Goal: Task Accomplishment & Management: Manage account settings

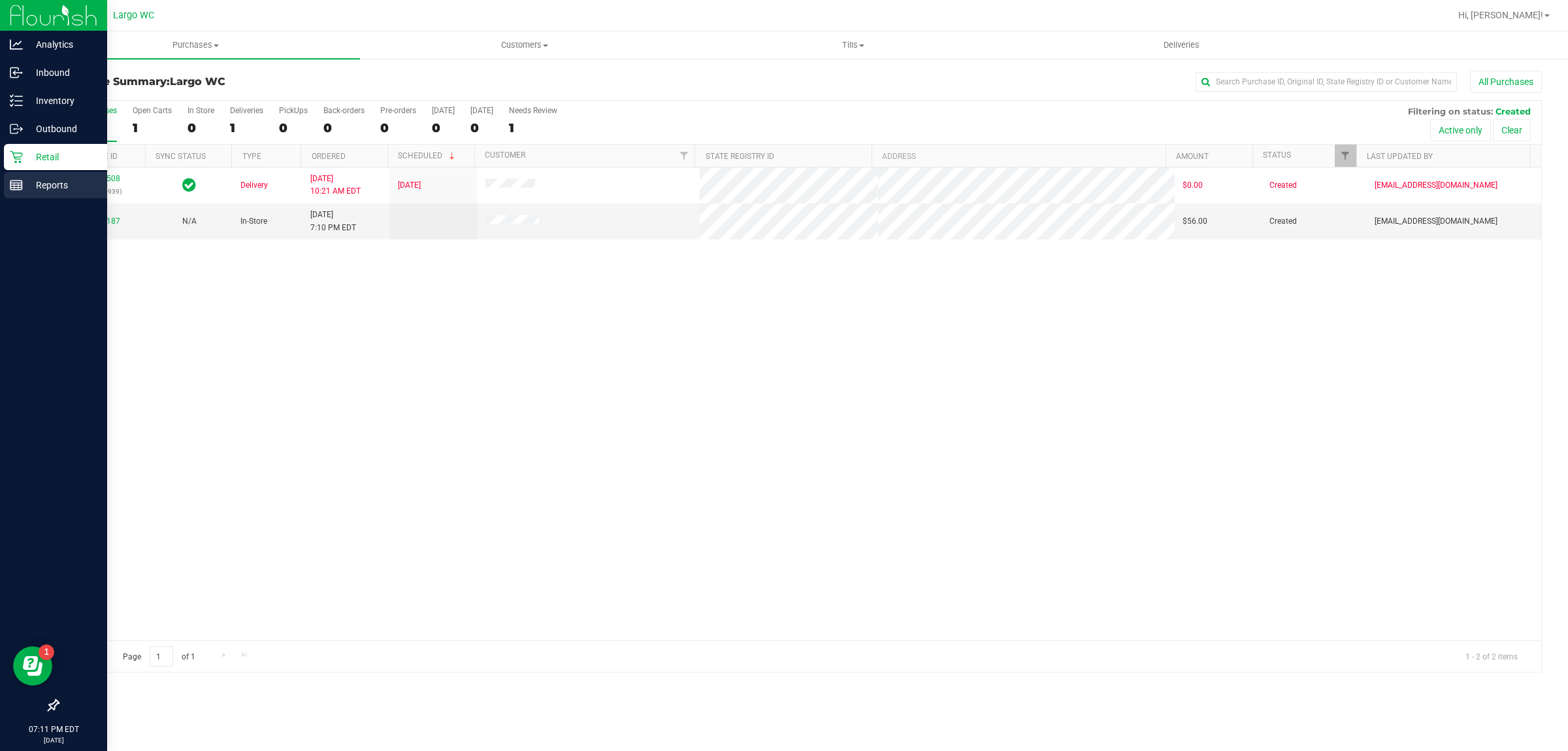
click at [44, 180] on p "Reports" at bounding box center [62, 185] width 79 height 16
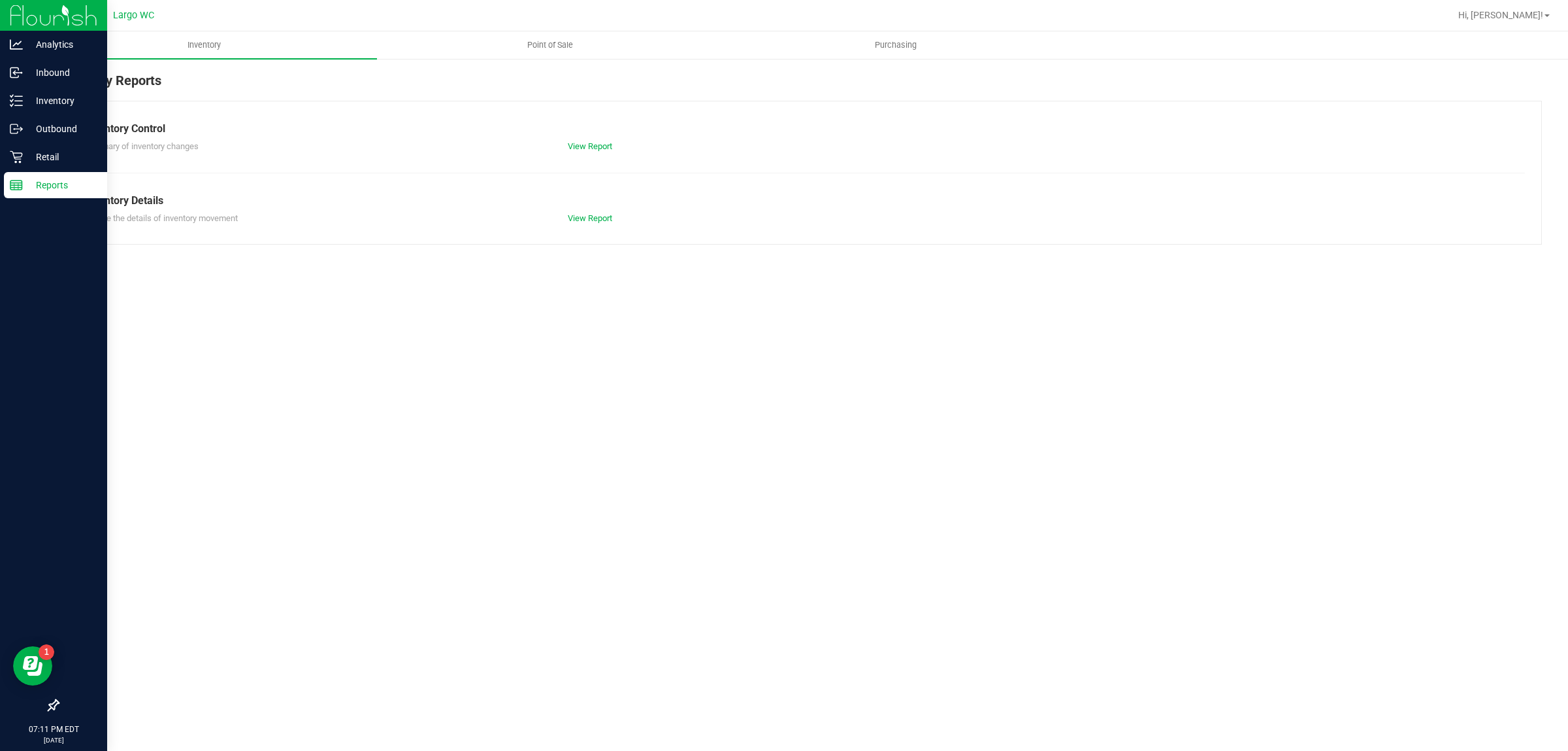
click at [540, 64] on div "Inventory Reports Inventory Control Summary of inventory changes View Report In…" at bounding box center [800, 156] width 1537 height 200
click at [573, 21] on div at bounding box center [842, 16] width 1216 height 26
click at [557, 37] on uib-tab-heading "Point of Sale" at bounding box center [550, 45] width 344 height 27
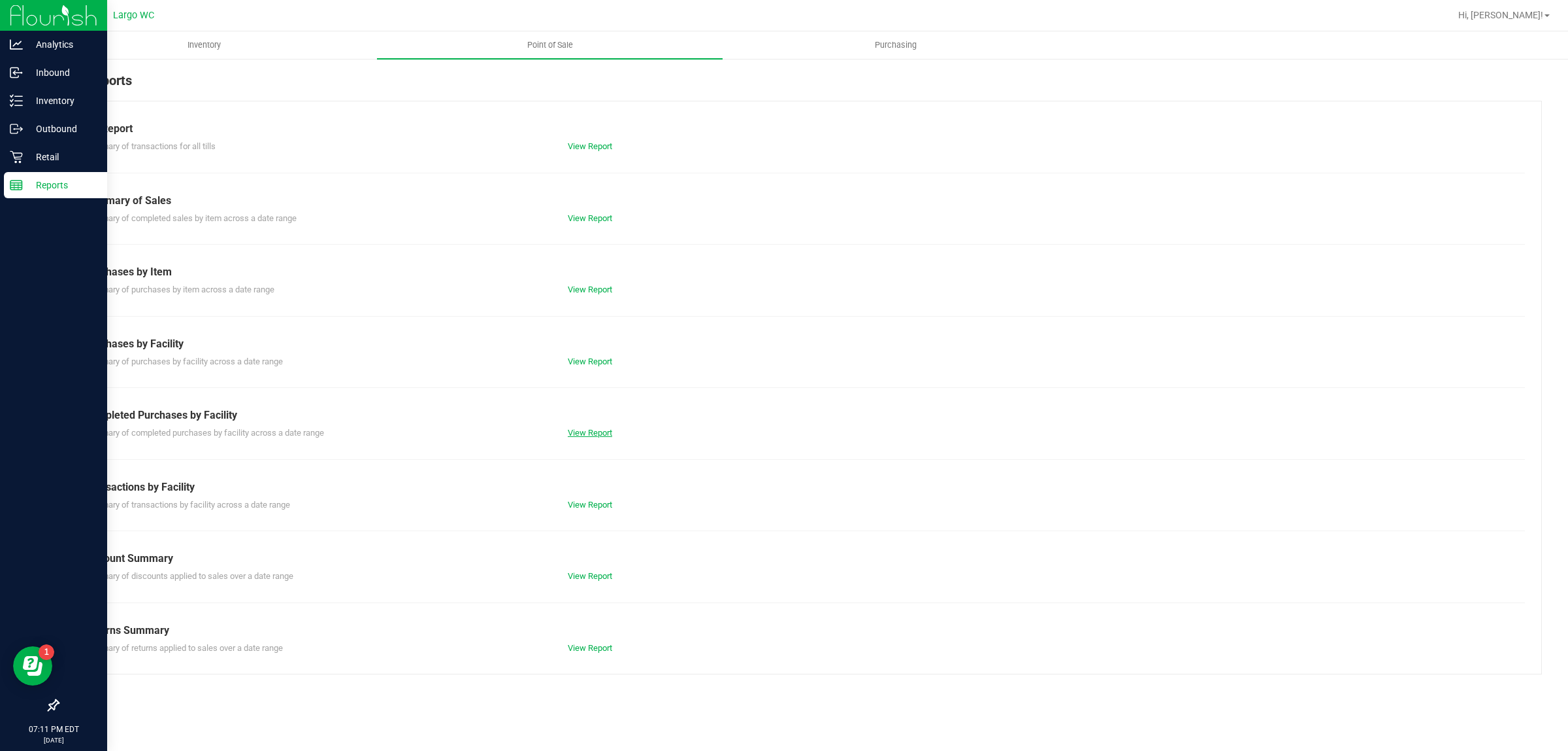
click at [579, 431] on link "View Report" at bounding box center [589, 432] width 44 height 10
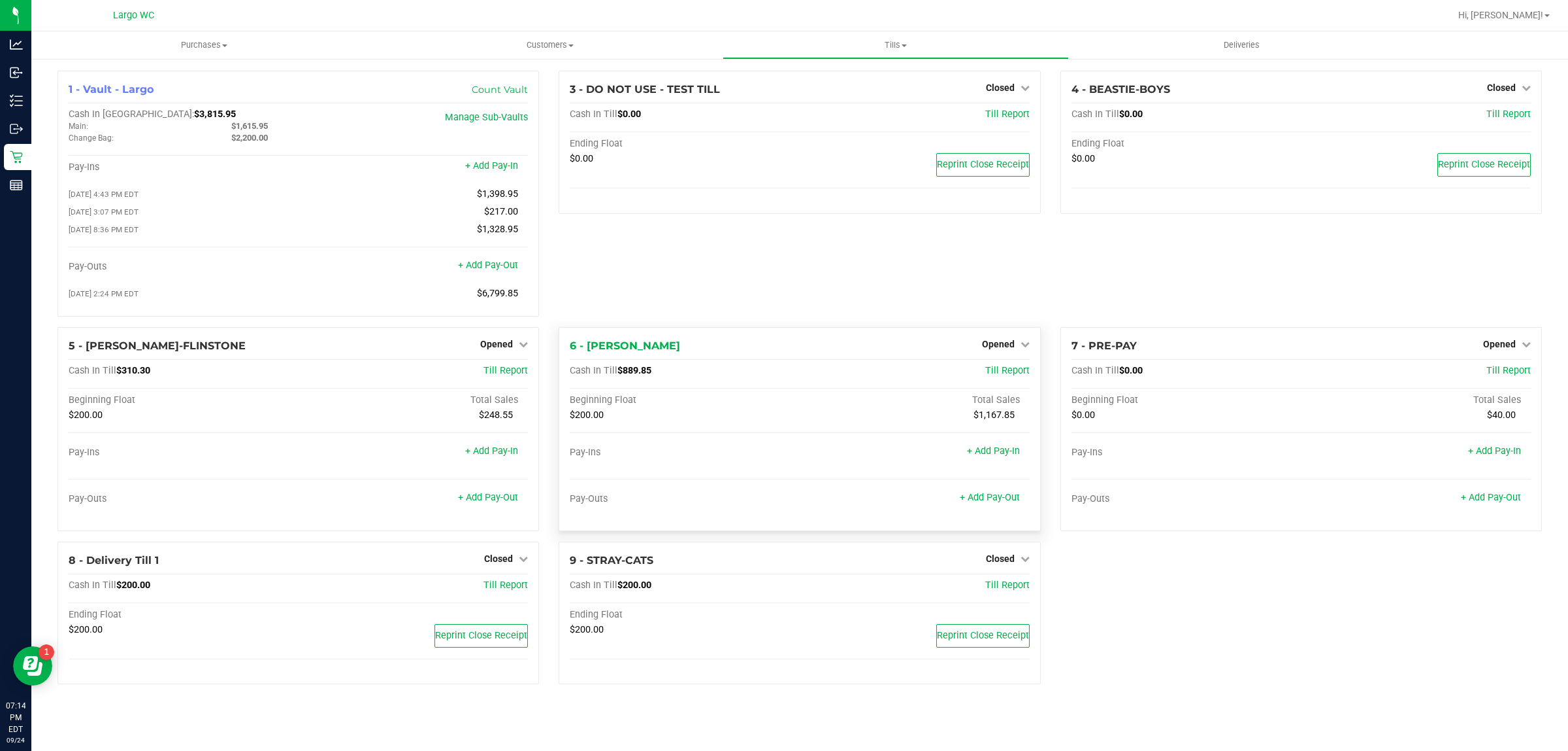
click at [1004, 351] on div "Opened" at bounding box center [1005, 344] width 47 height 16
click at [1008, 348] on span "Opened" at bounding box center [997, 344] width 32 height 11
click at [1011, 376] on link "Close Till" at bounding box center [999, 370] width 35 height 11
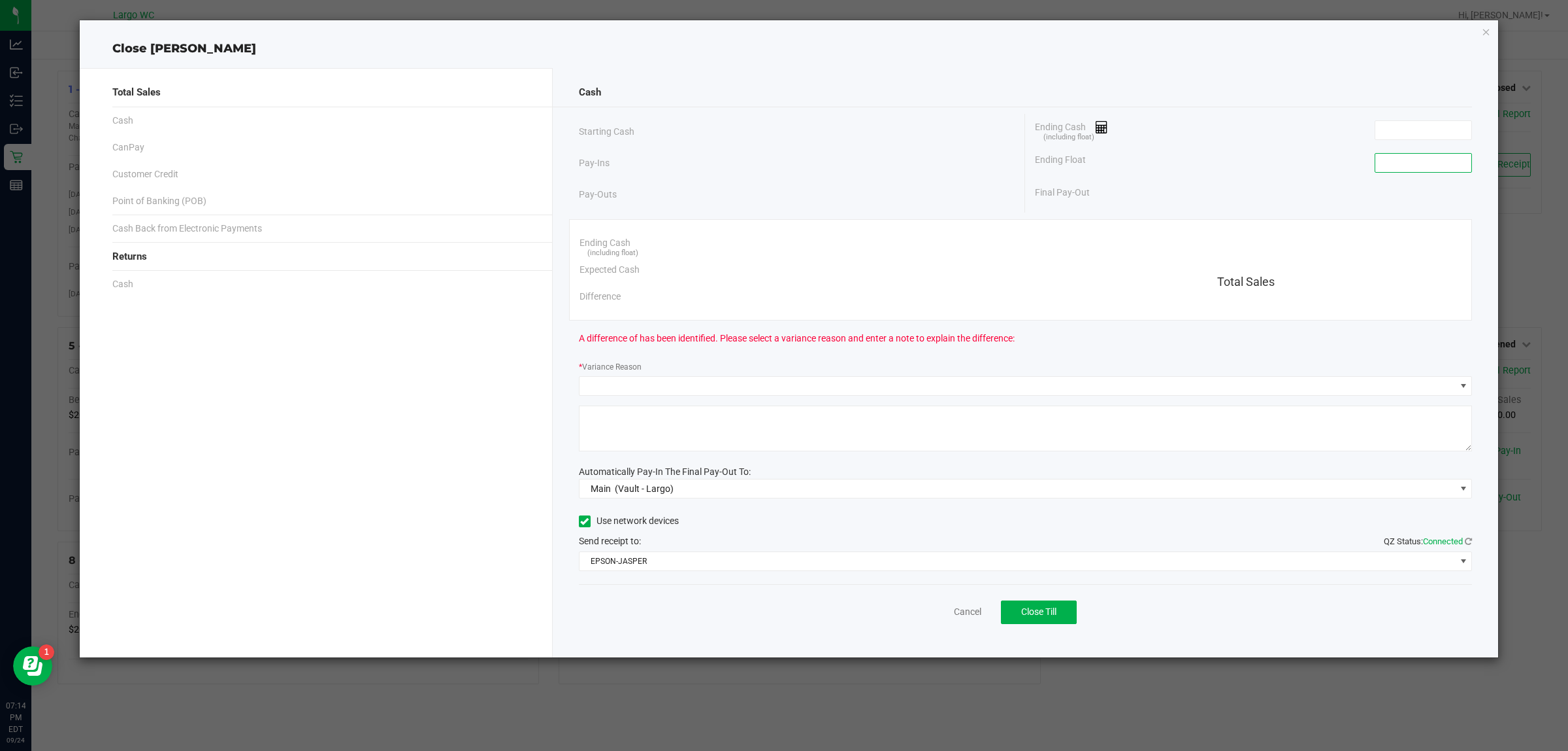
click at [1424, 163] on input at bounding box center [1423, 162] width 96 height 19
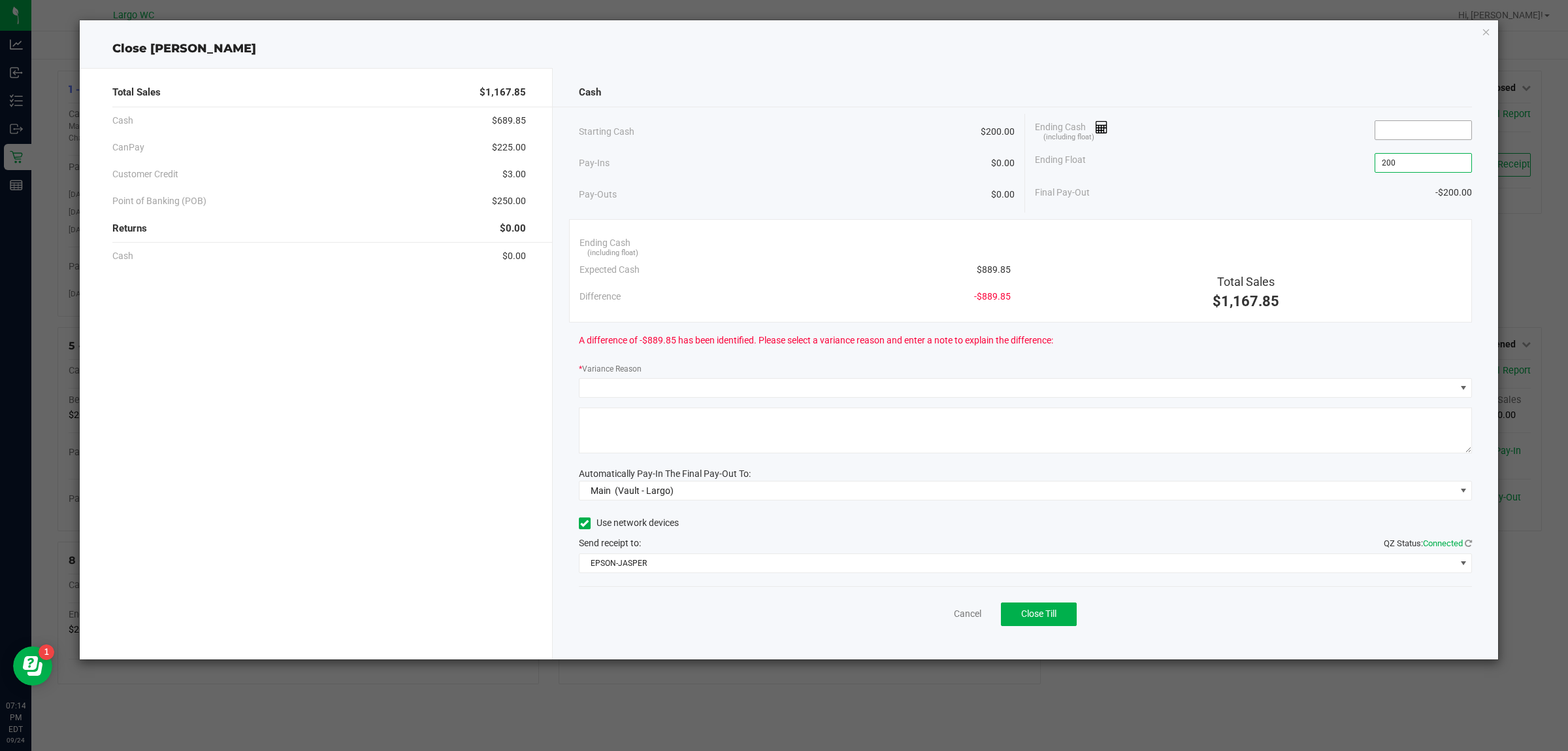
click at [1416, 130] on input at bounding box center [1423, 130] width 96 height 19
type input "$200.00"
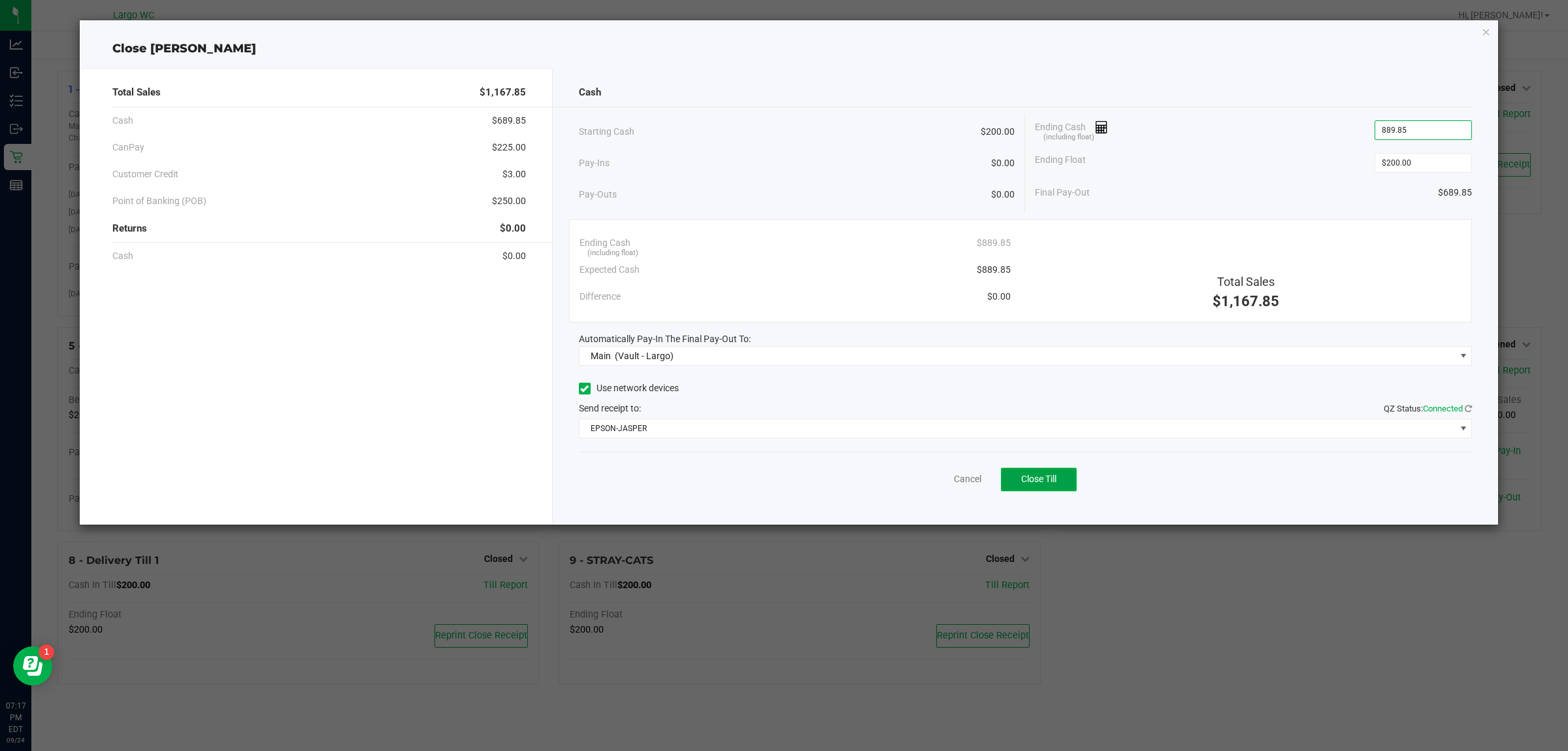
click at [1052, 475] on span "Close Till" at bounding box center [1039, 478] width 35 height 11
type input "$889.85"
click at [1478, 32] on div "Close DAMIEN-RICE Total Sales $1,167.85 Cash $689.85 CanPay $225.00 Customer Cr…" at bounding box center [789, 273] width 1419 height 504
click at [1485, 25] on icon "button" at bounding box center [1486, 31] width 9 height 16
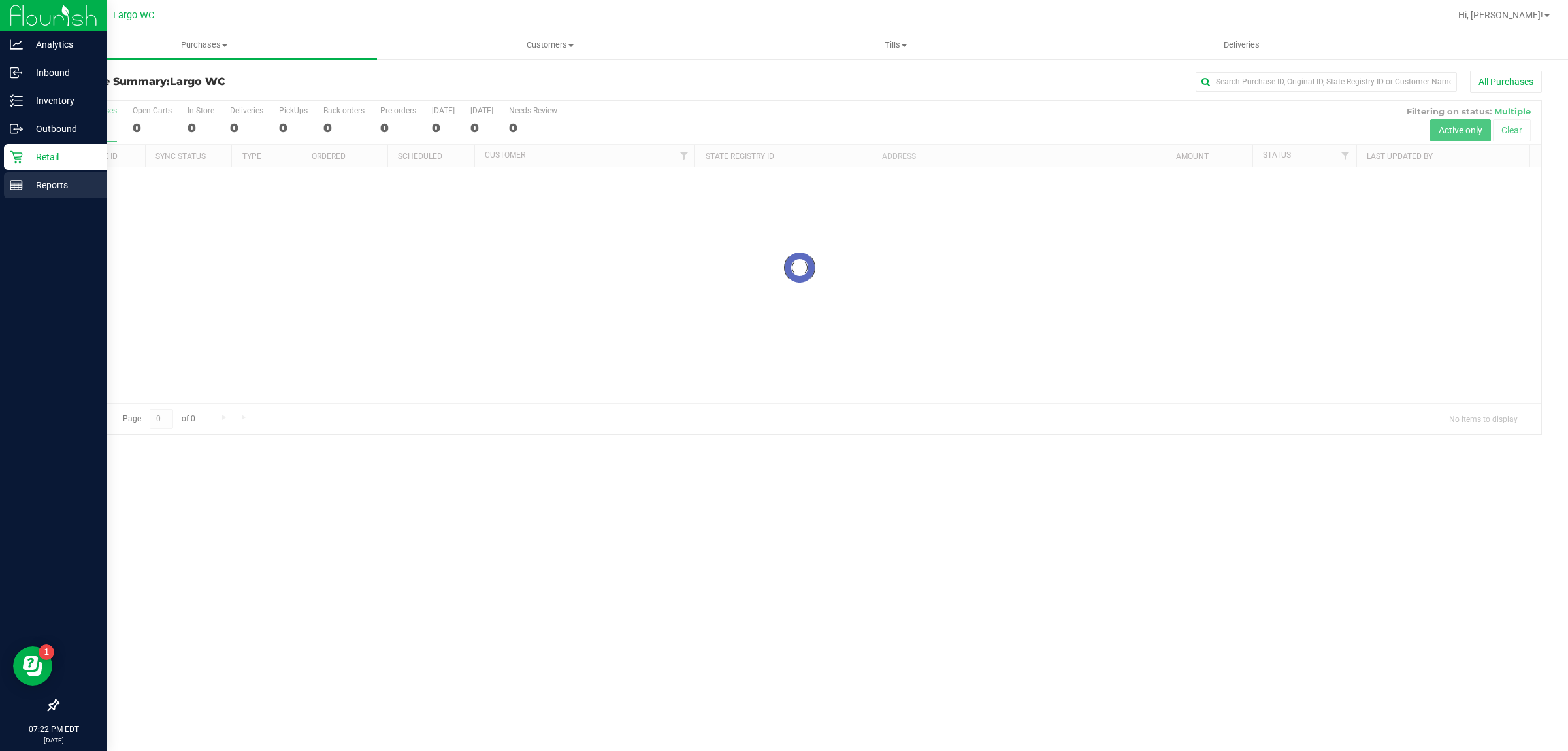
click at [23, 188] on p "Reports" at bounding box center [62, 185] width 79 height 16
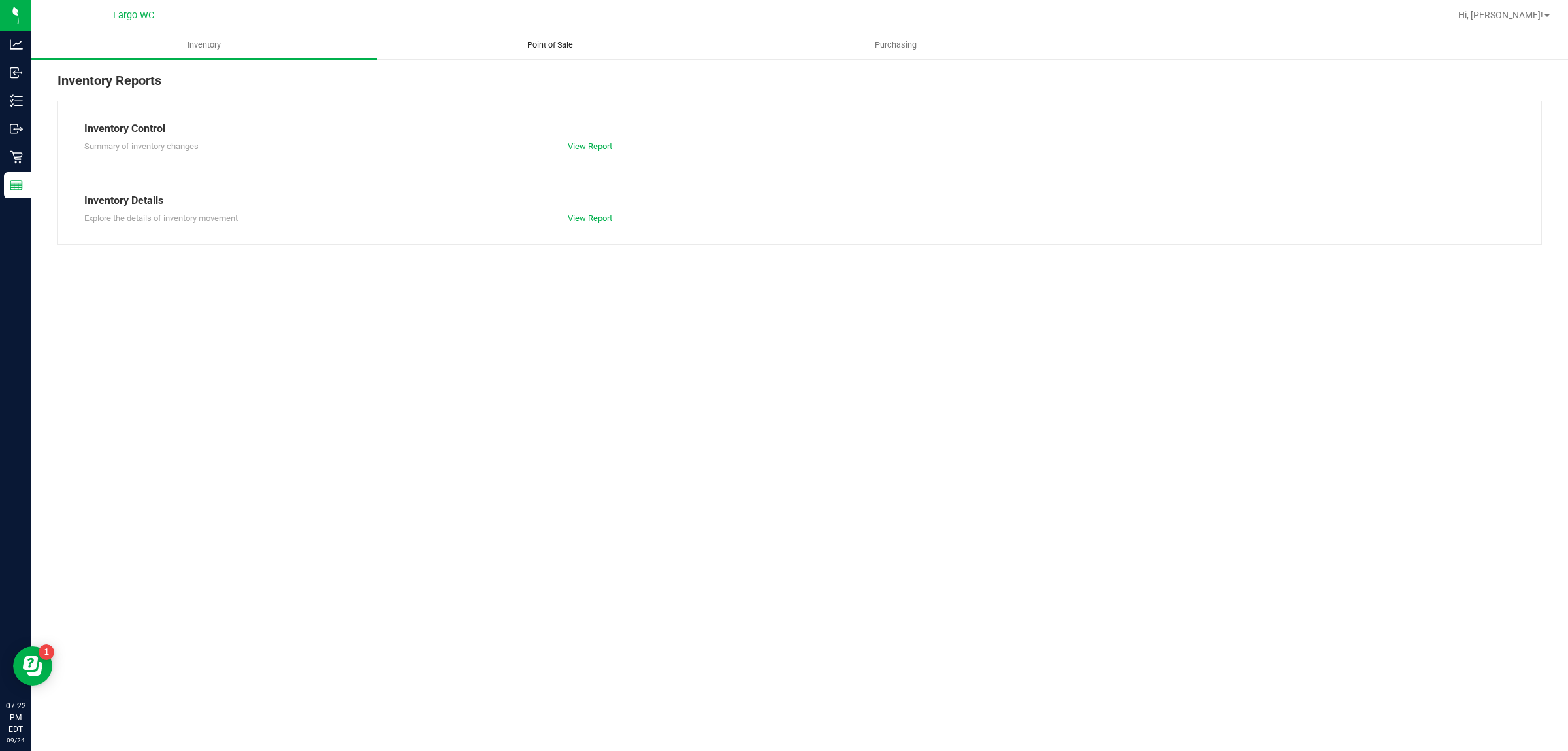
click at [503, 34] on uib-tab-heading "Point of Sale" at bounding box center [550, 45] width 344 height 27
